Goal: Contribute content

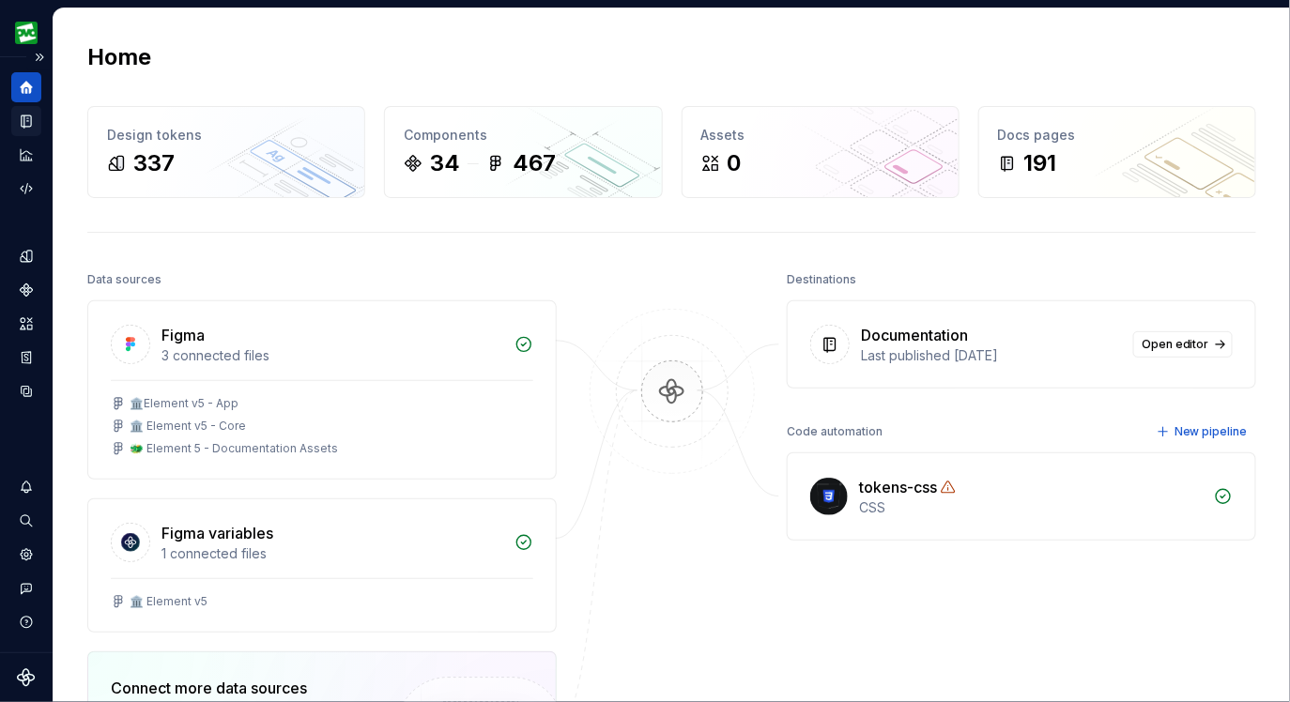
click at [27, 111] on div "Documentation" at bounding box center [26, 121] width 30 height 30
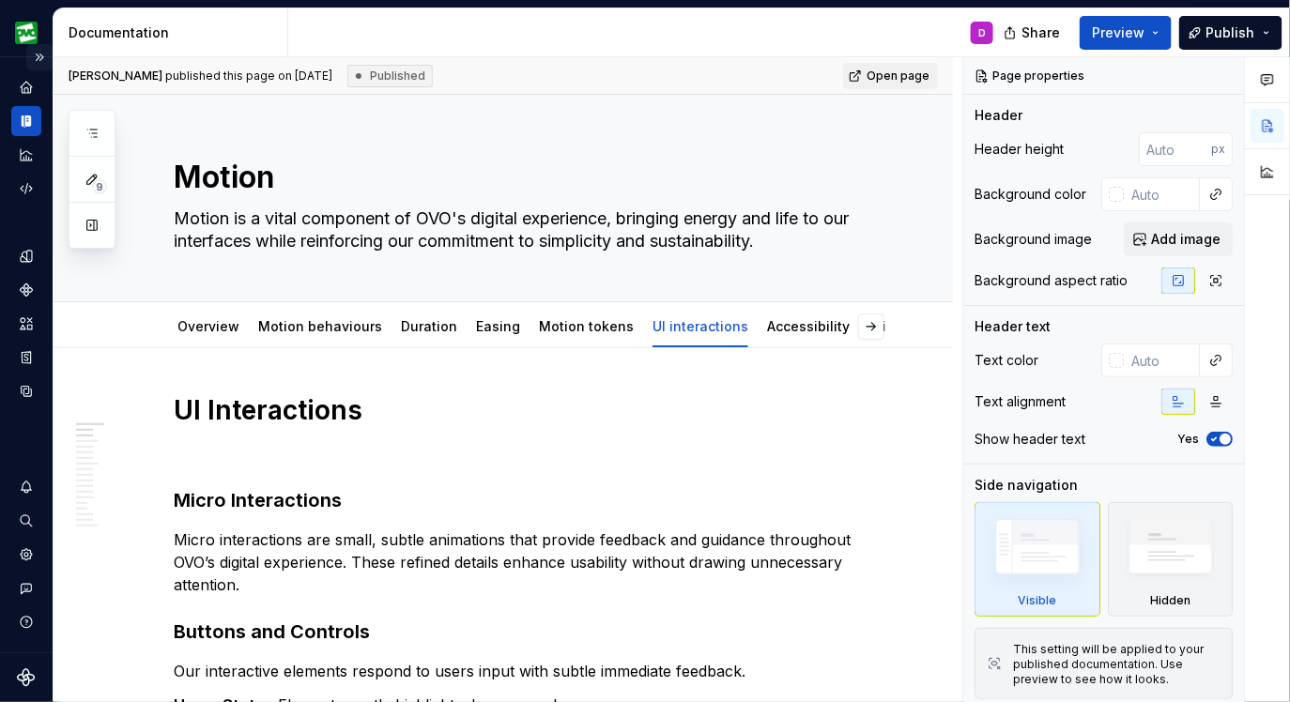
click at [44, 54] on button "Expand sidebar" at bounding box center [39, 57] width 26 height 26
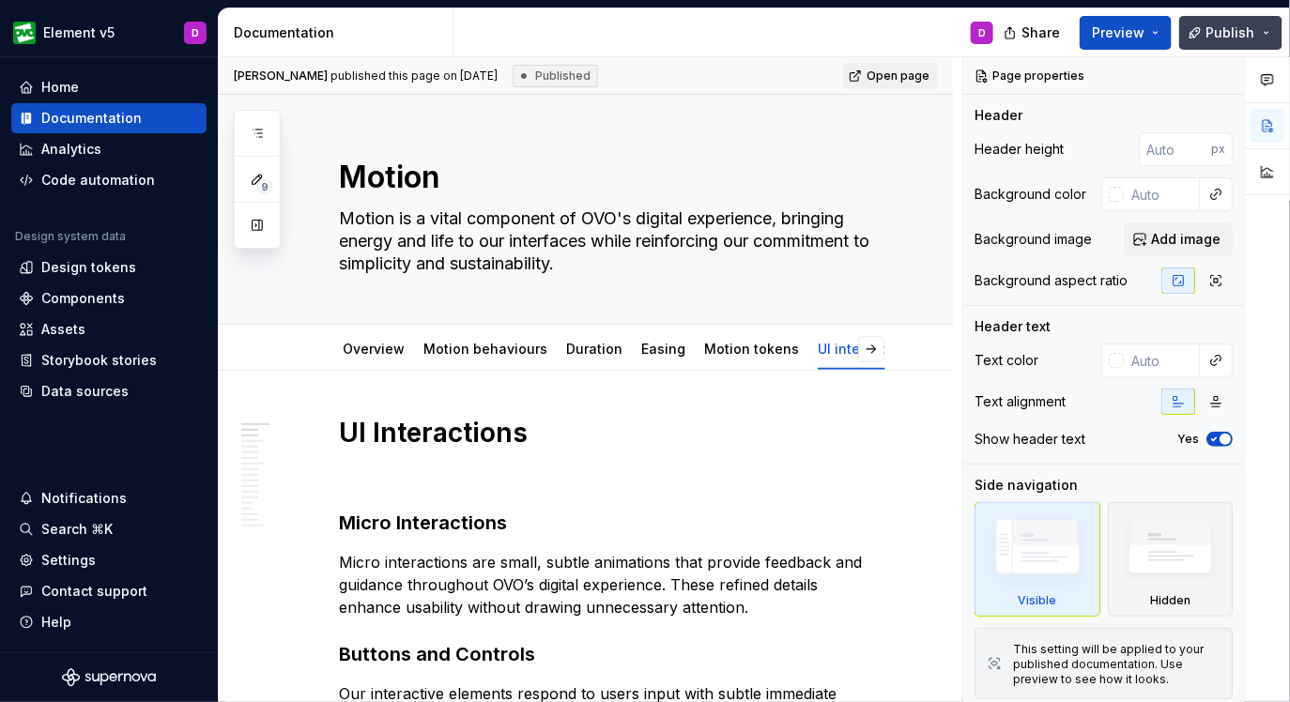
click at [1270, 30] on button "Publish" at bounding box center [1230, 33] width 103 height 34
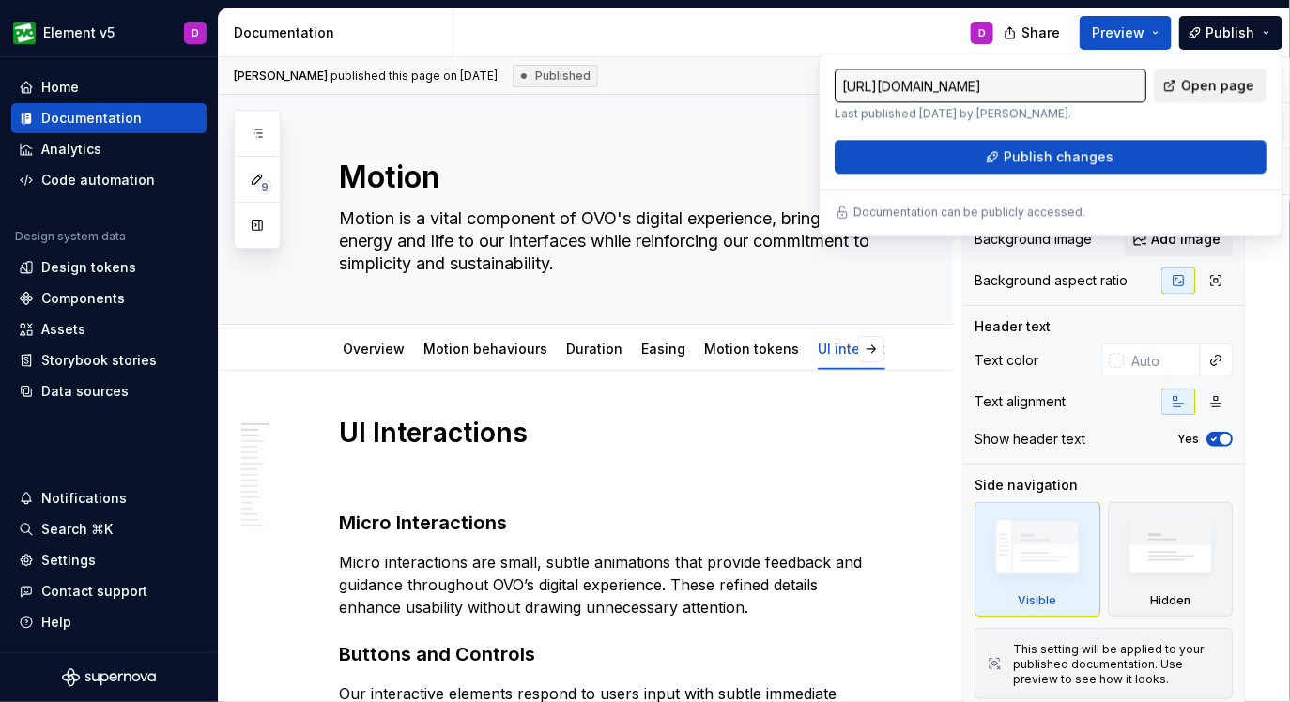
click at [1209, 83] on span "Open page" at bounding box center [1217, 85] width 73 height 19
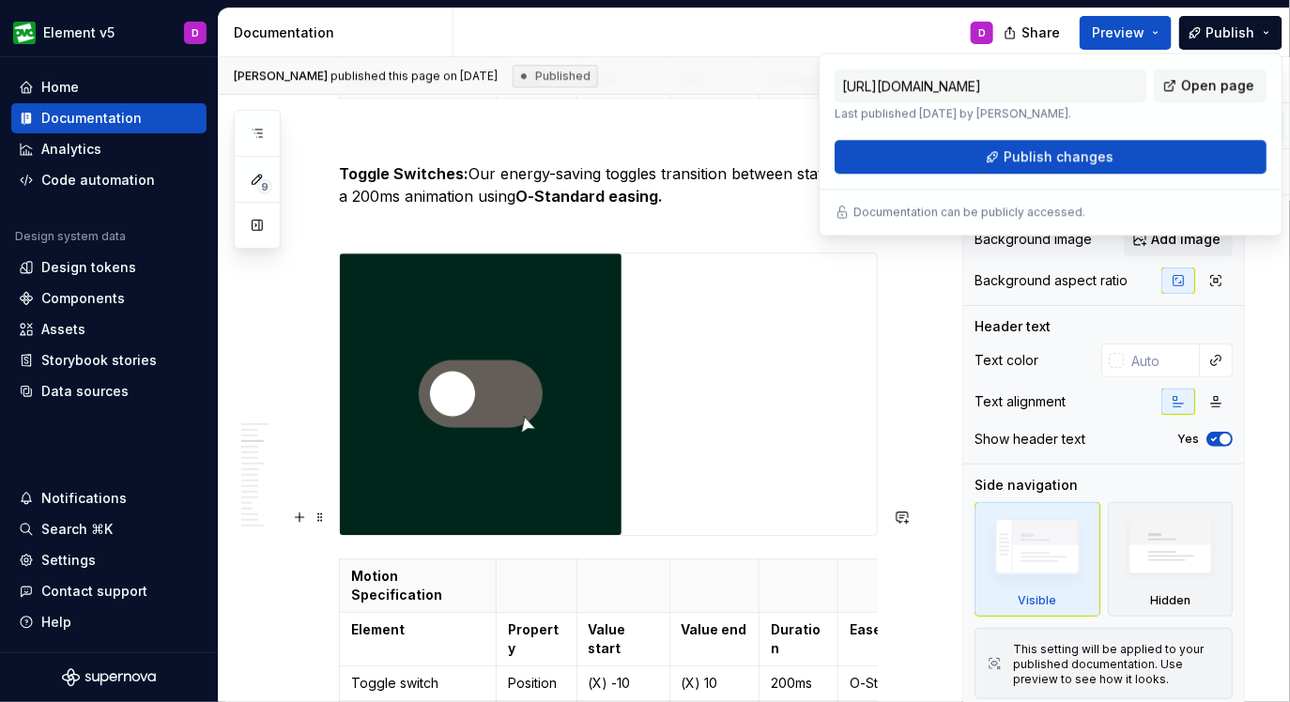
scroll to position [1597, 0]
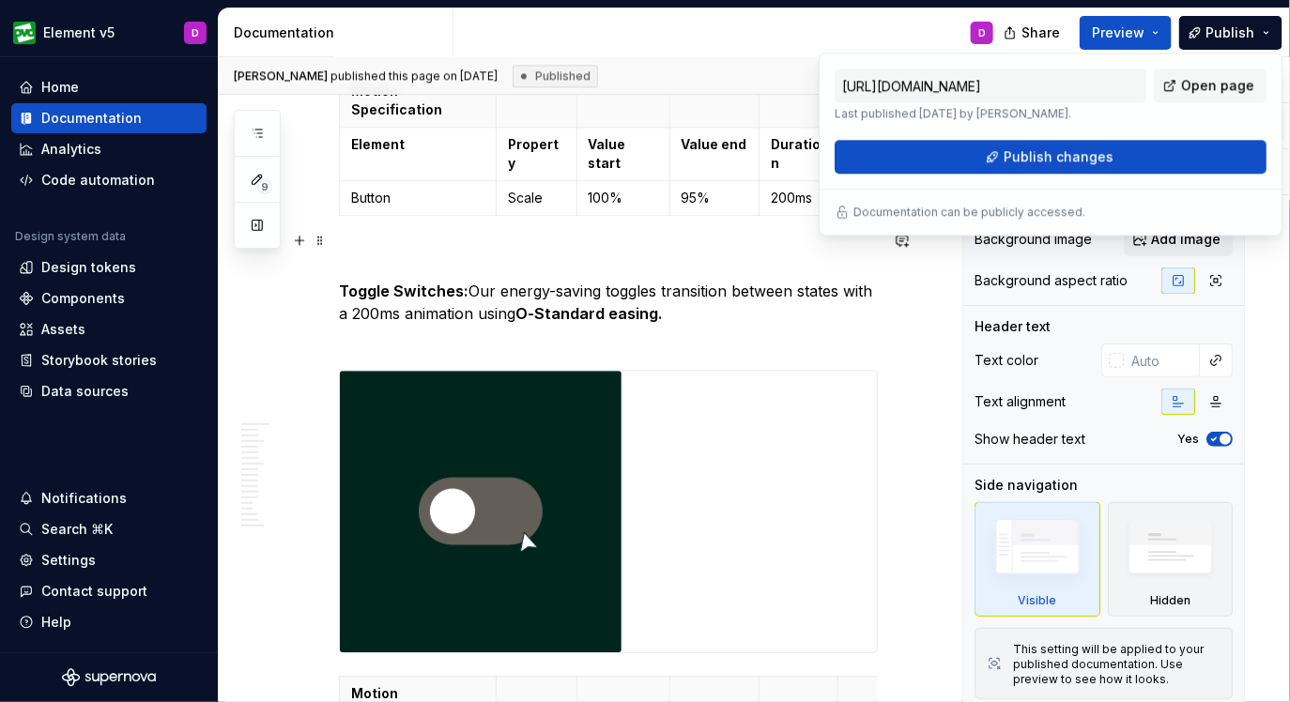
click at [784, 371] on div at bounding box center [608, 512] width 537 height 282
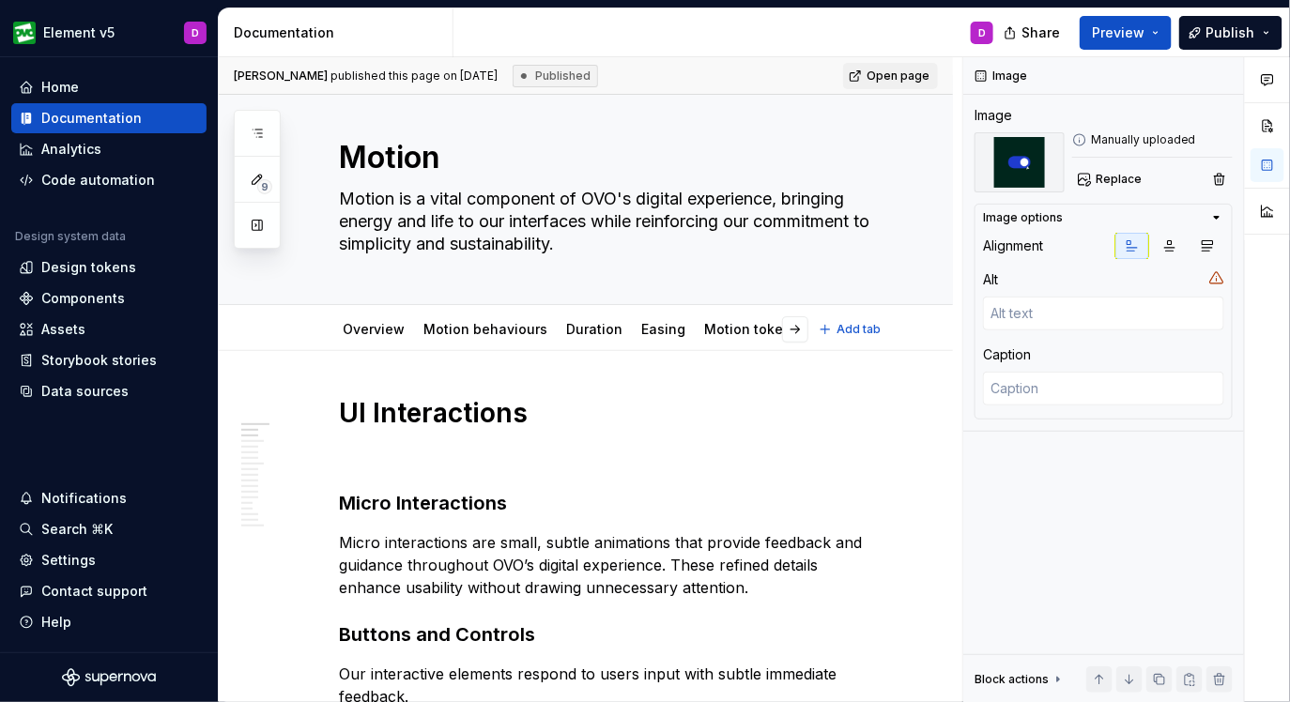
scroll to position [0, 0]
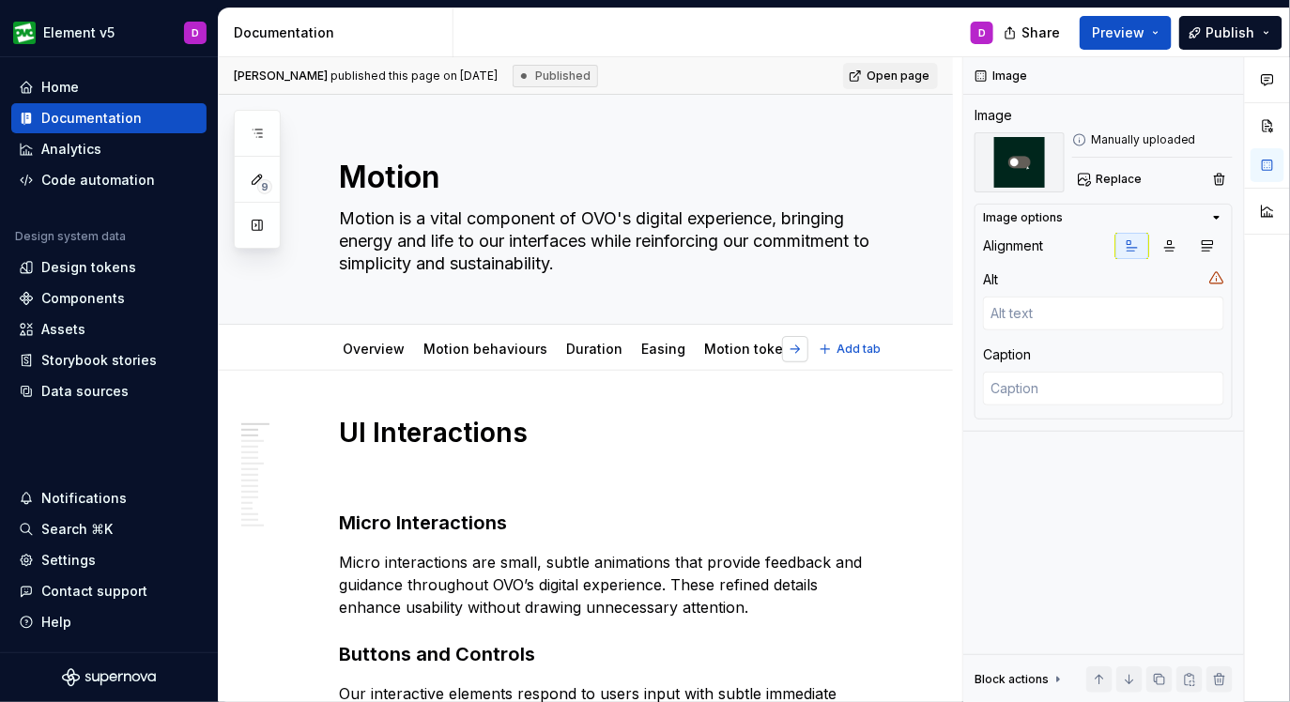
click at [799, 356] on button "button" at bounding box center [795, 349] width 26 height 26
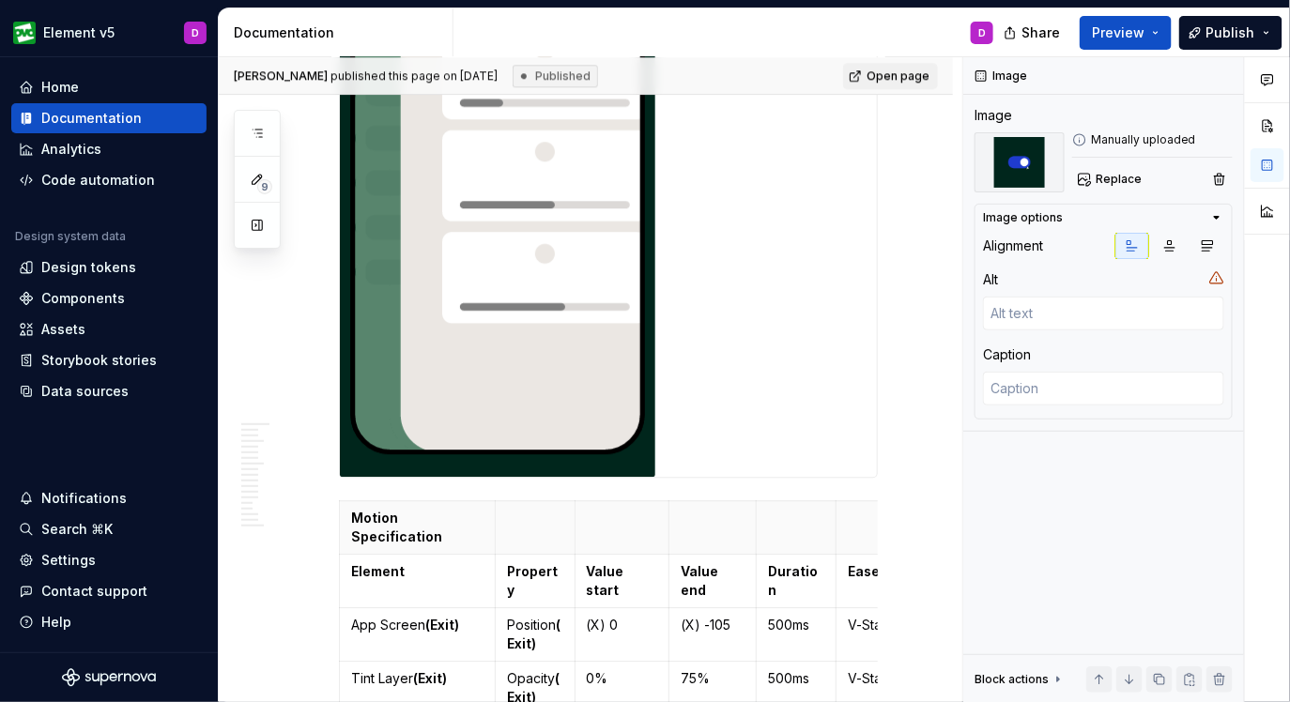
scroll to position [3990, 0]
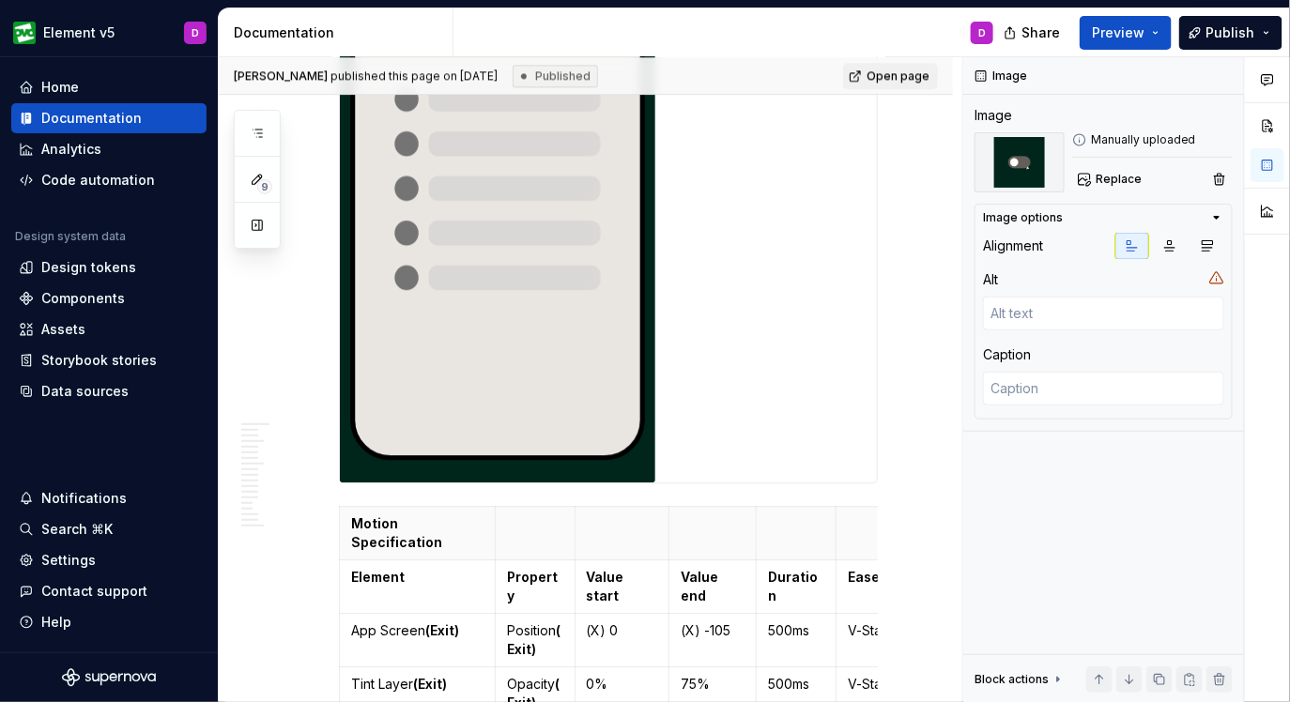
type textarea "*"
